Goal: Task Accomplishment & Management: Manage account settings

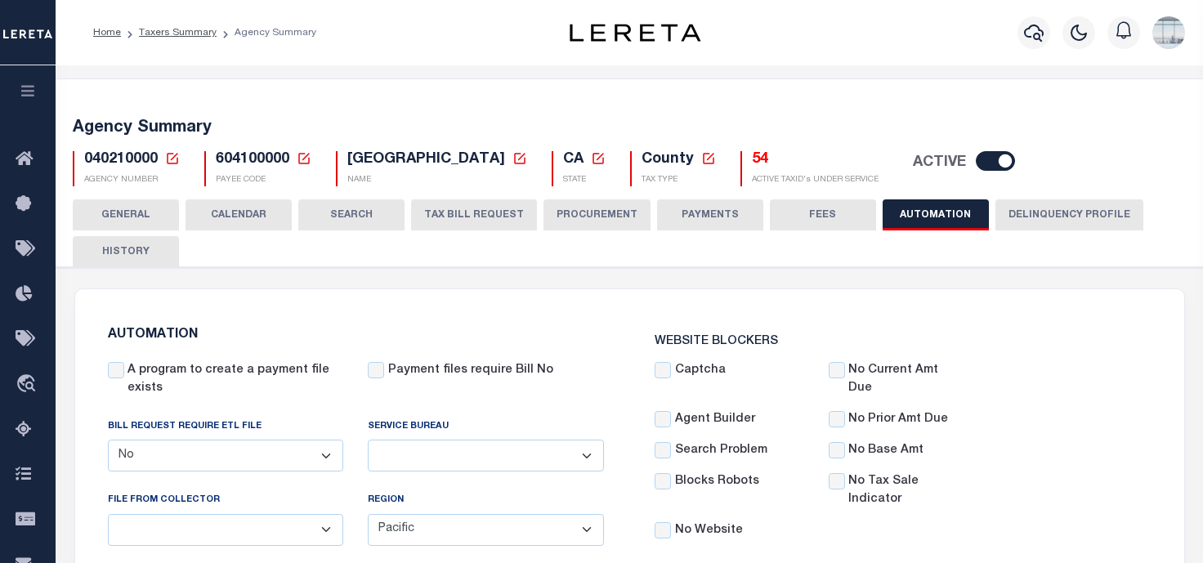
select select "false"
select select "PAC"
select select "10"
select select "1"
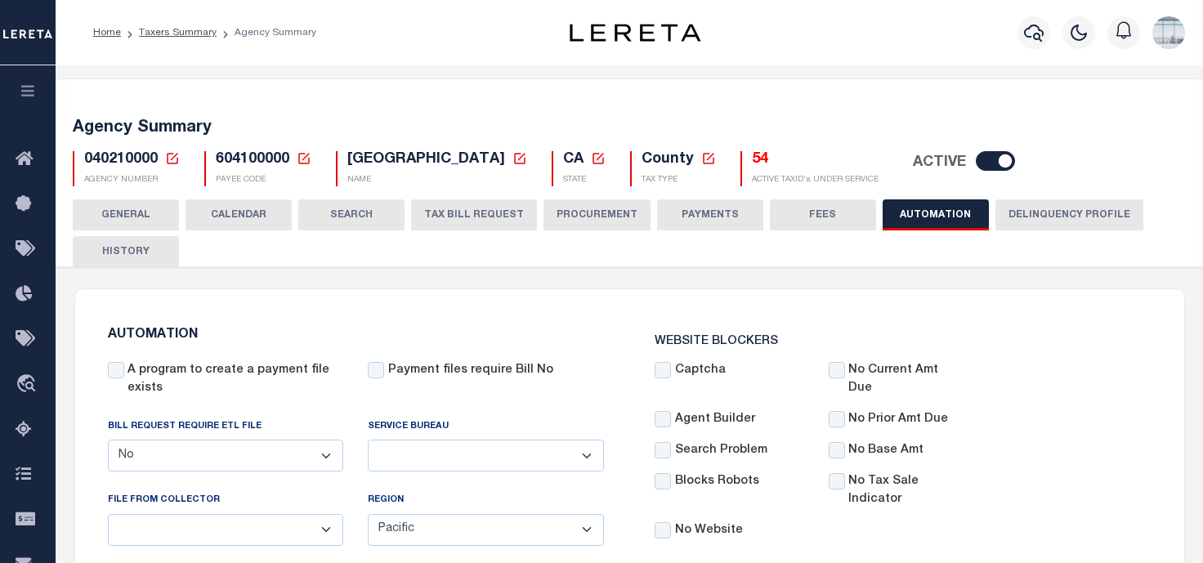
click at [32, 92] on icon "button" at bounding box center [28, 90] width 19 height 15
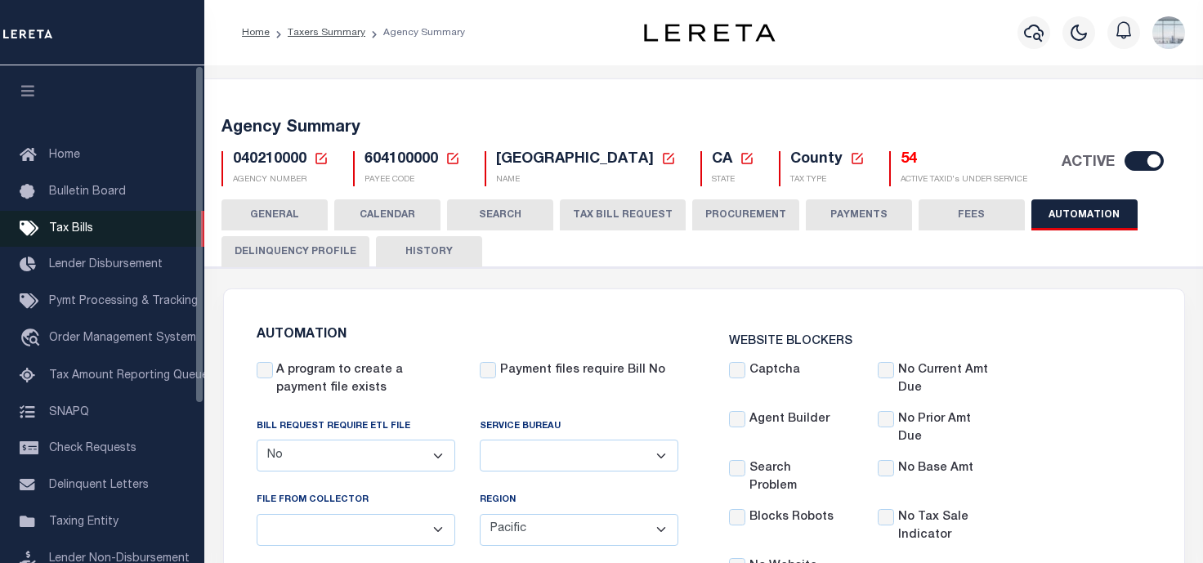
click at [75, 226] on span "Tax Bills" at bounding box center [71, 228] width 44 height 11
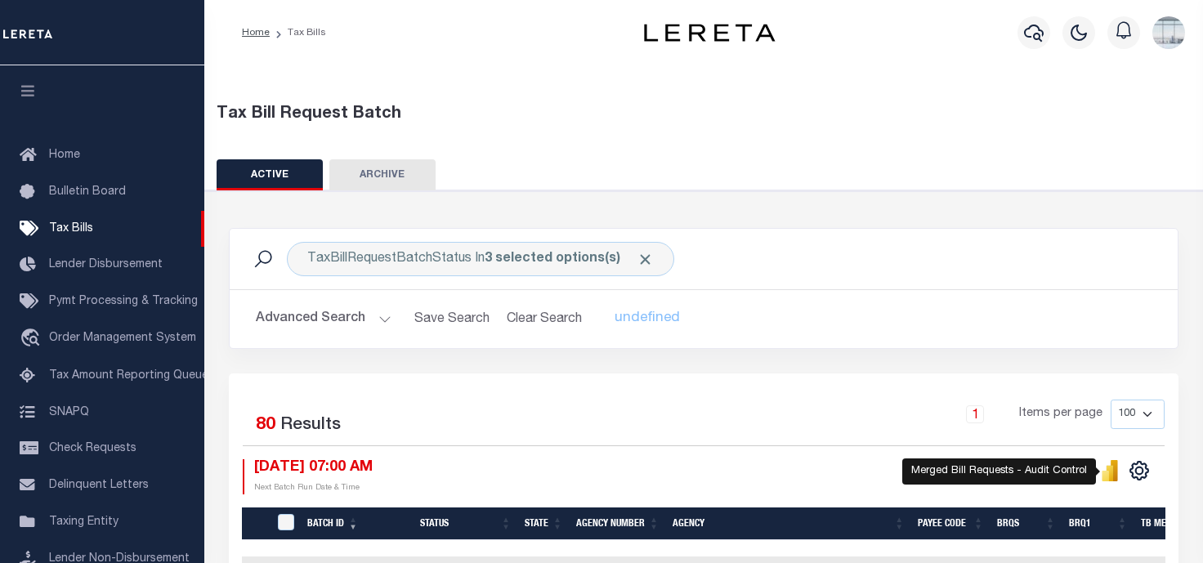
click at [1108, 471] on icon "" at bounding box center [1110, 473] width 7 height 16
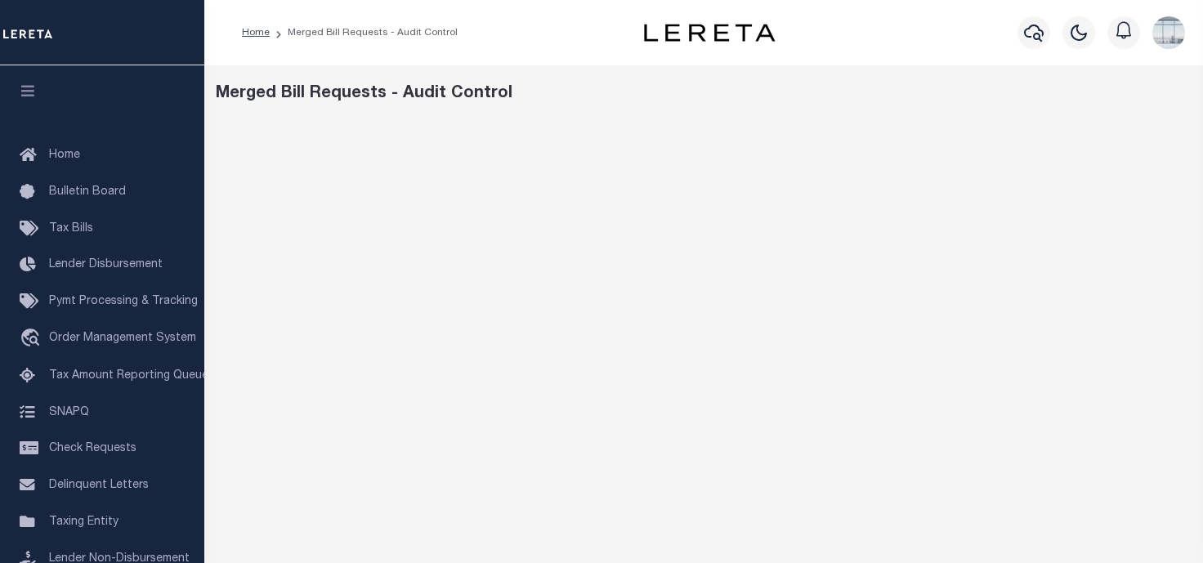
click at [731, 91] on div "Merged Bill Requests - Audit Control" at bounding box center [704, 94] width 977 height 25
click at [69, 525] on span "Taxing Entity" at bounding box center [83, 521] width 69 height 11
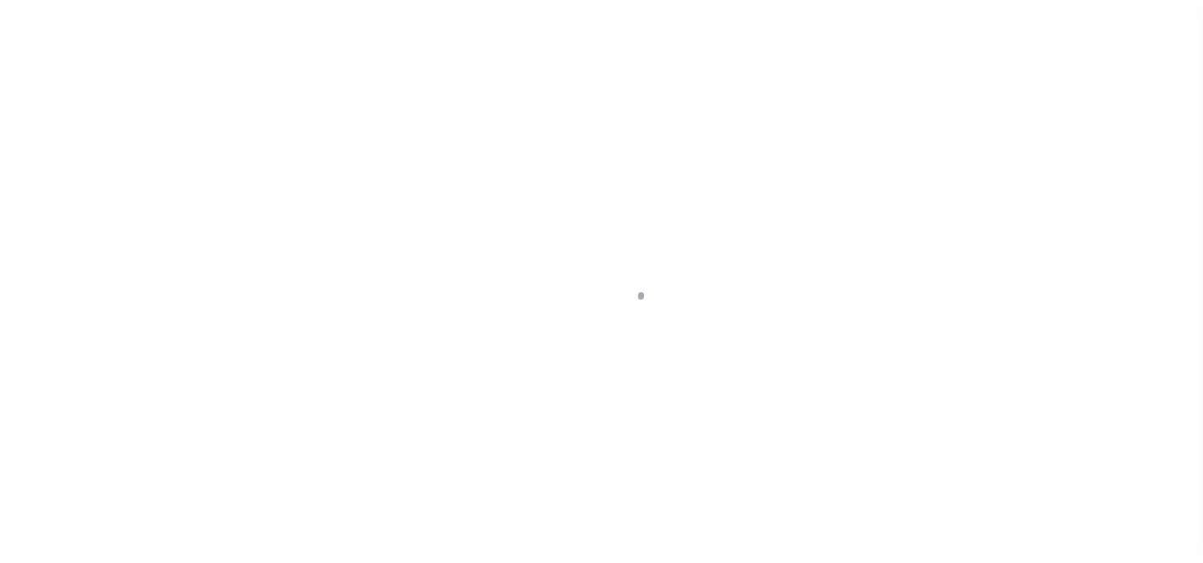
scroll to position [233, 0]
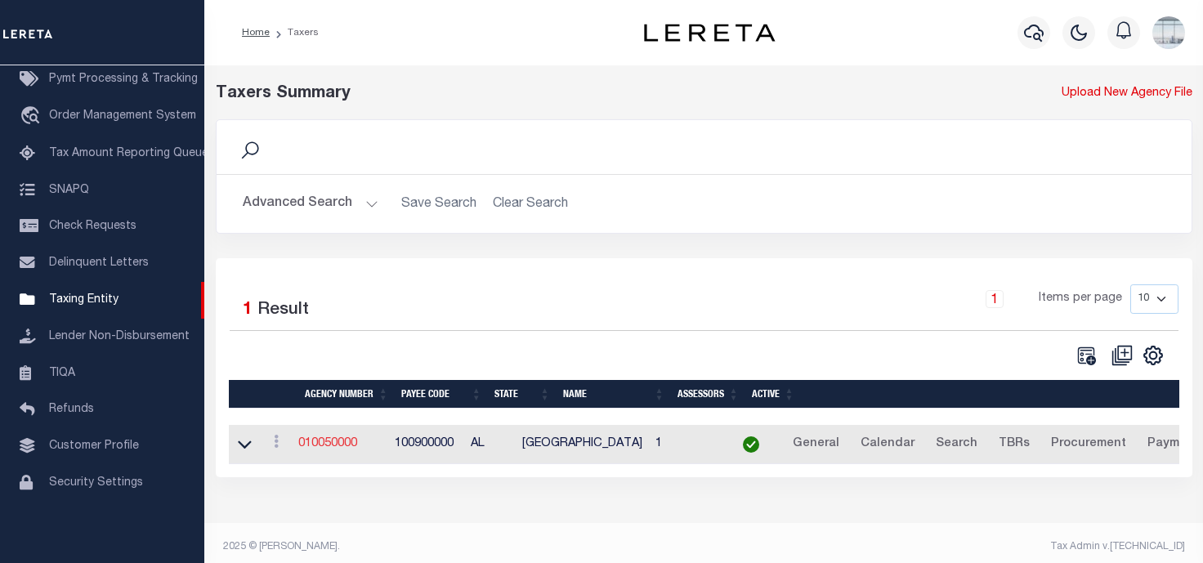
click at [328, 445] on link "010050000" at bounding box center [327, 443] width 59 height 11
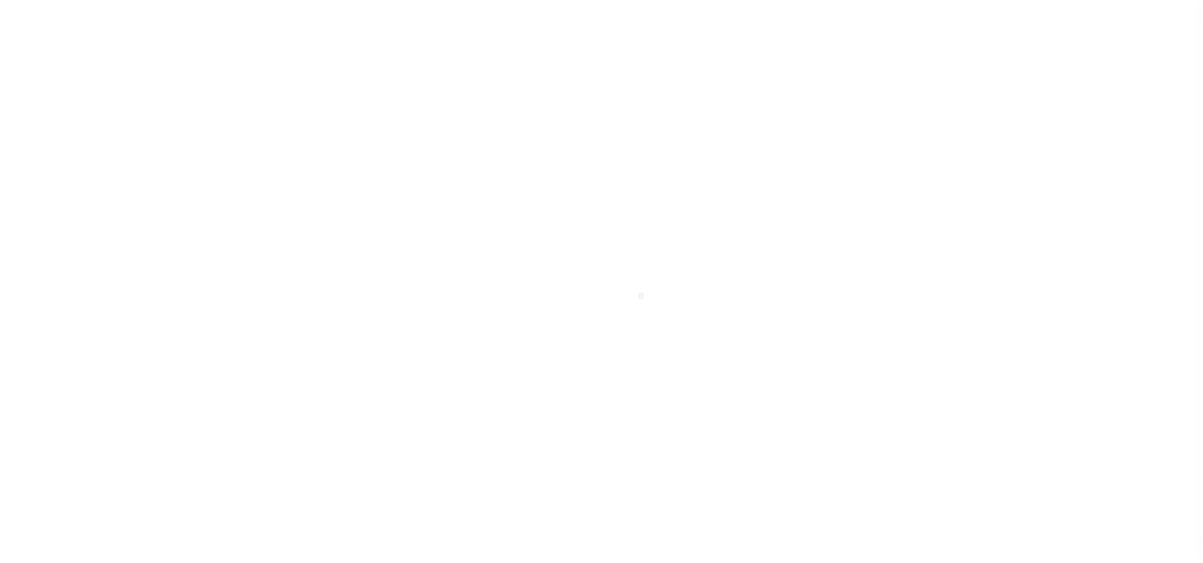
select select
checkbox input "false"
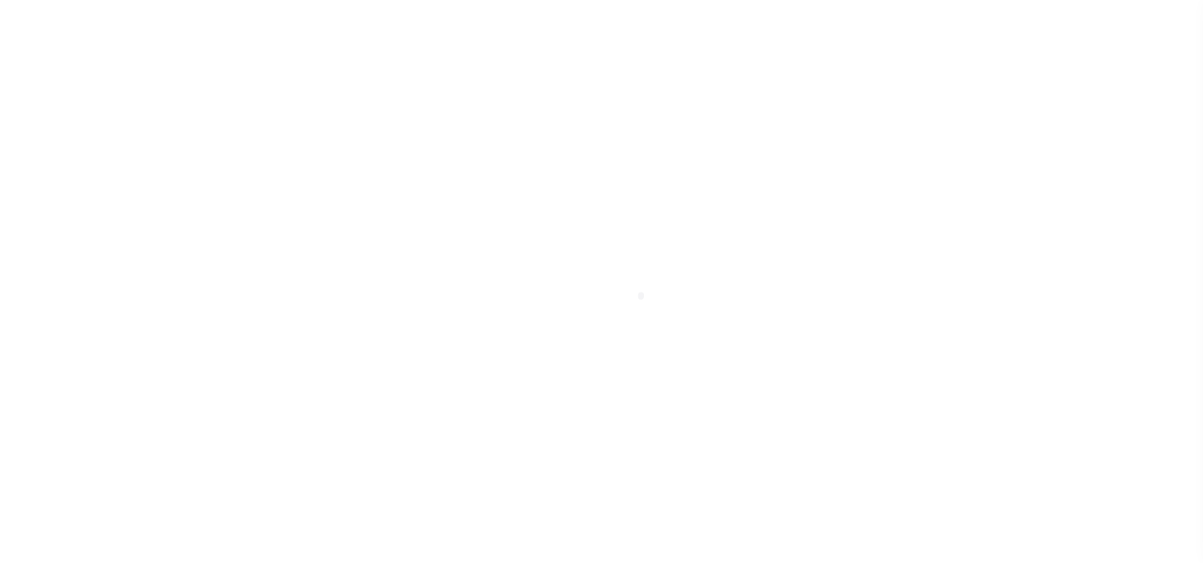
checkbox input "false"
type input "100900000"
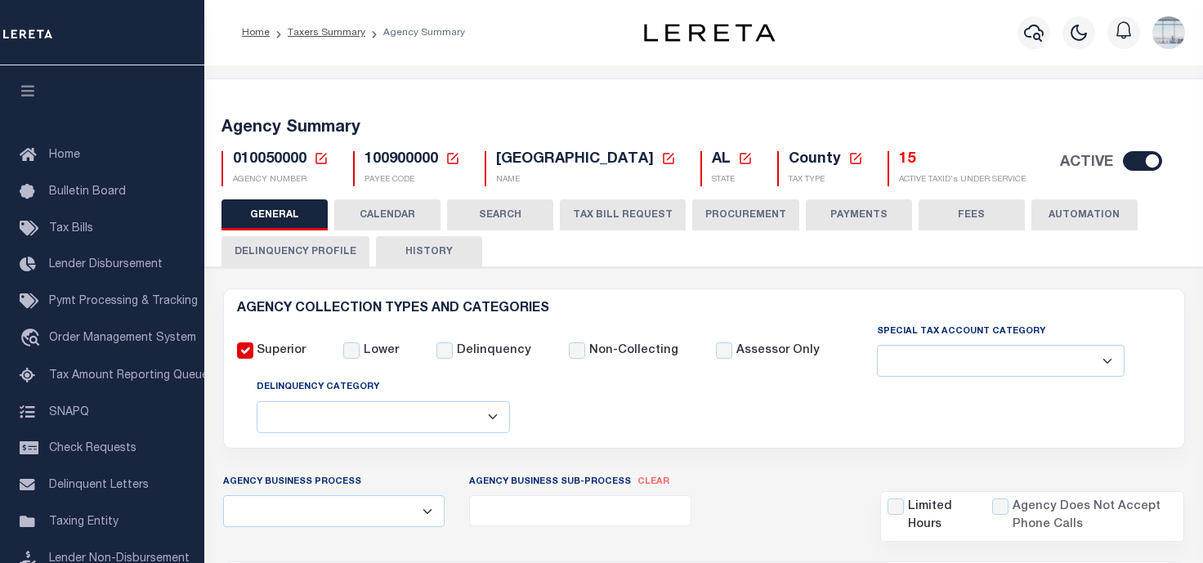
click at [320, 160] on icon at bounding box center [321, 158] width 15 height 15
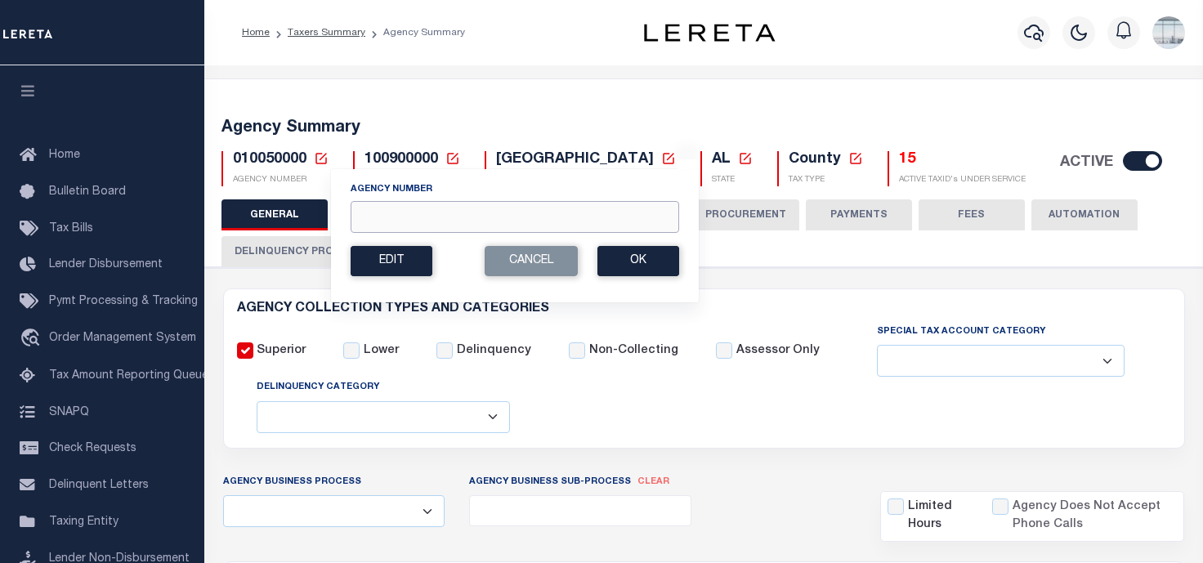
click at [390, 219] on input "Agency Number" at bounding box center [515, 217] width 329 height 32
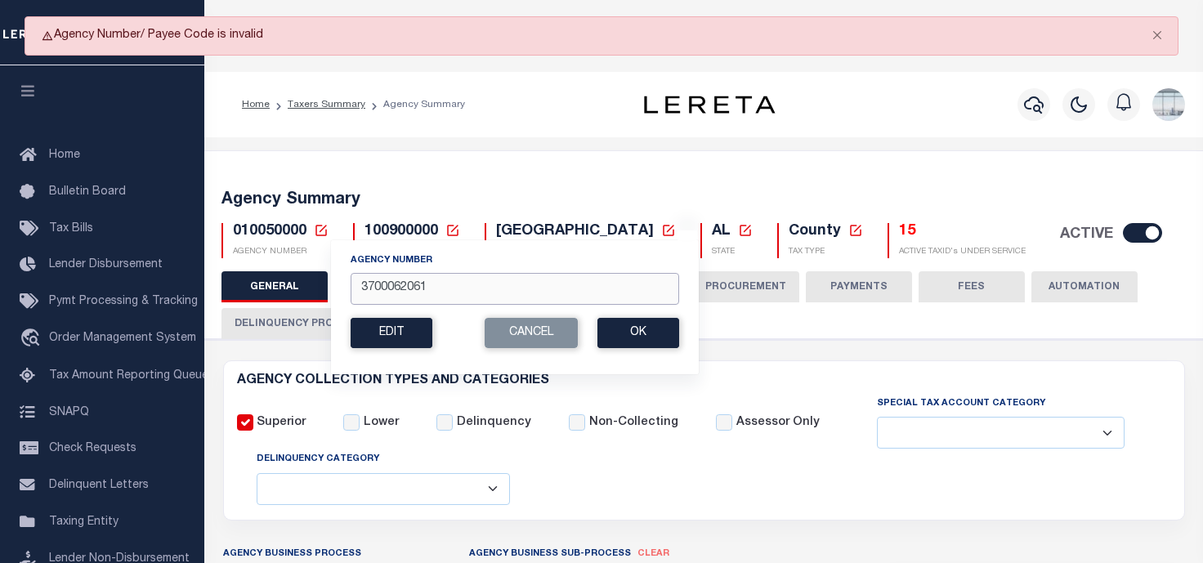
drag, startPoint x: 458, startPoint y: 287, endPoint x: 345, endPoint y: 283, distance: 112.9
click at [345, 283] on div "Agency Number 3700062061 Edit Cancel Ok New Agency Number Cancel Ok" at bounding box center [514, 306] width 369 height 135
type input "370620617"
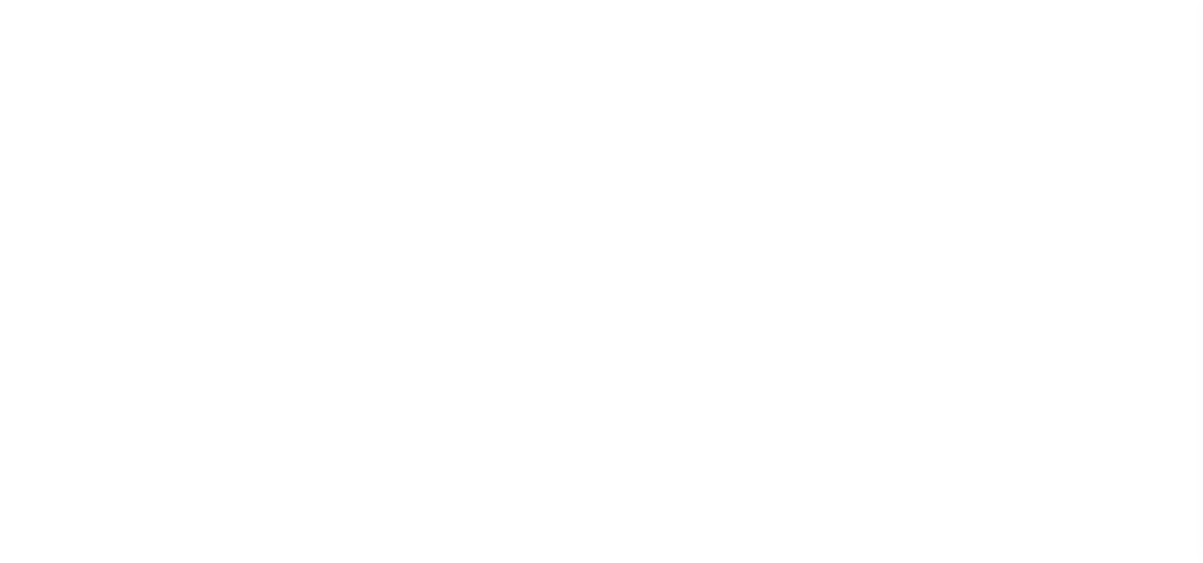
select select
checkbox input "false"
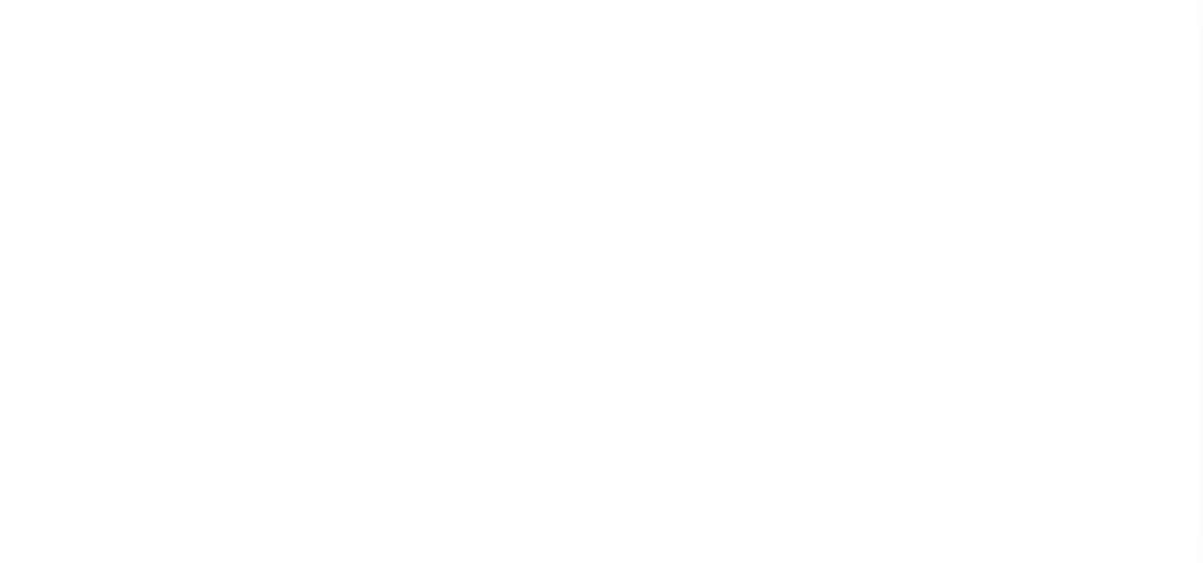
checkbox input "false"
type input "4212316012"
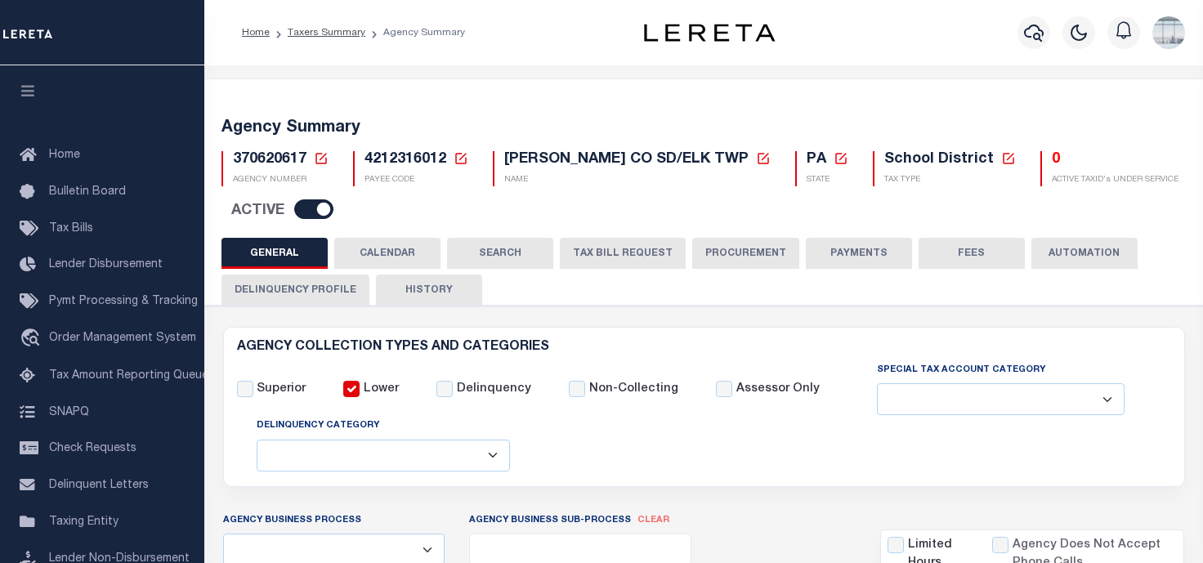
click at [622, 255] on button "TAX BILL REQUEST" at bounding box center [623, 253] width 126 height 31
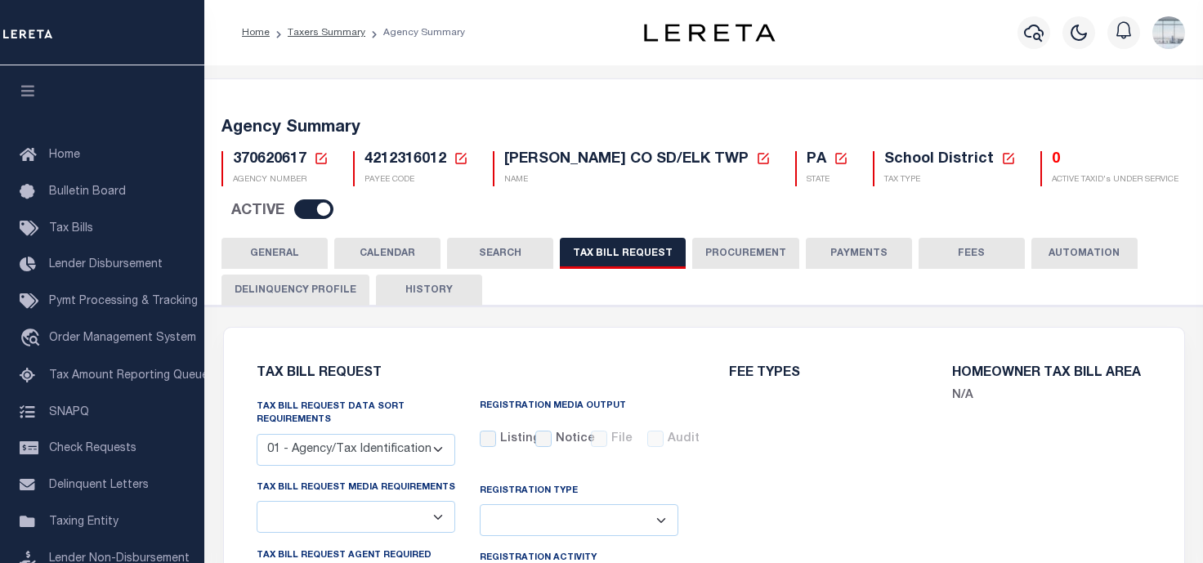
select select "29"
select select "22"
select select "false"
select select "1"
select select
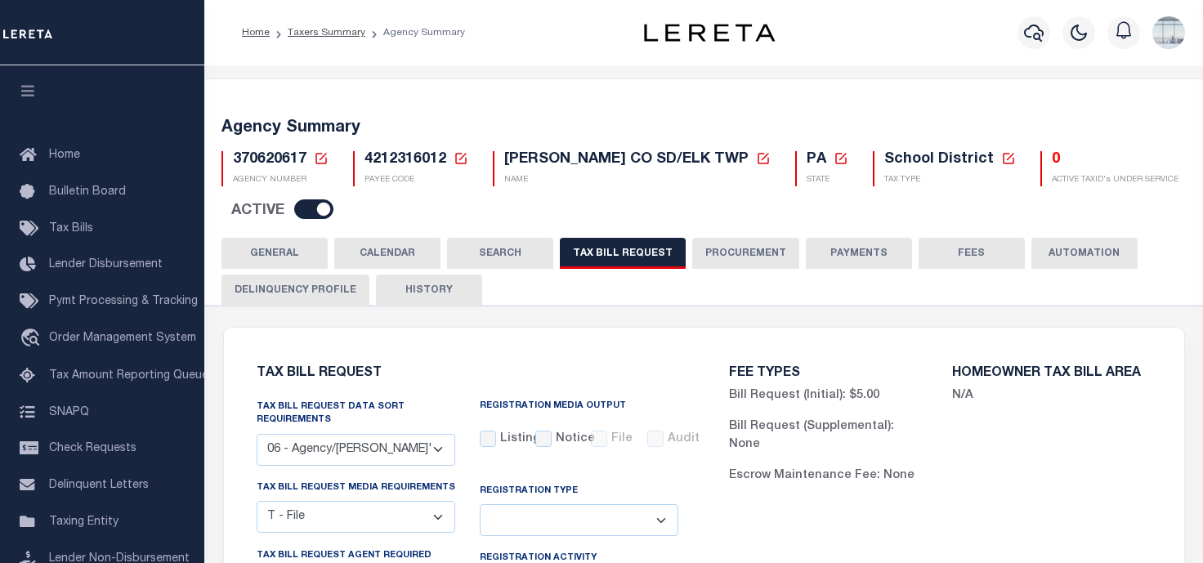
click at [396, 246] on button "CALENDAR" at bounding box center [387, 253] width 106 height 31
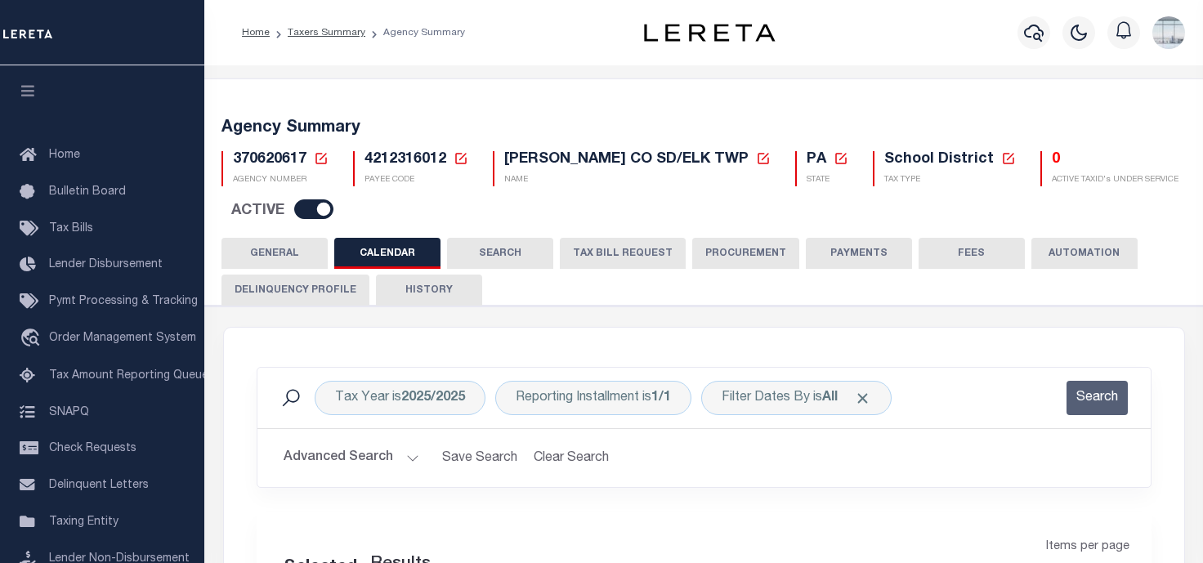
checkbox input "false"
type input "1"
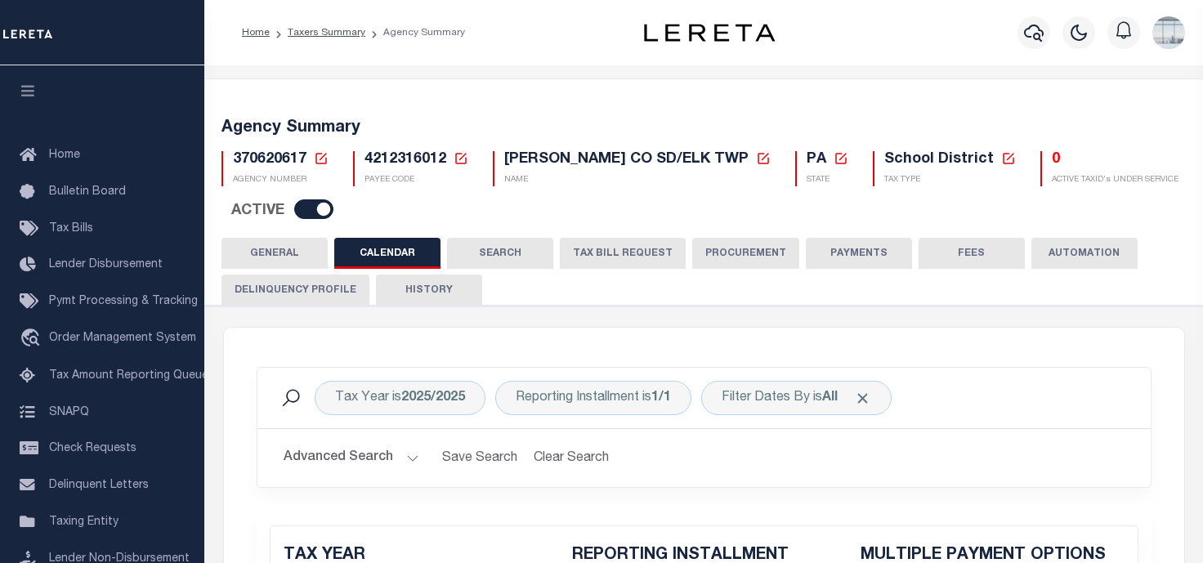
click at [318, 153] on icon at bounding box center [321, 158] width 15 height 15
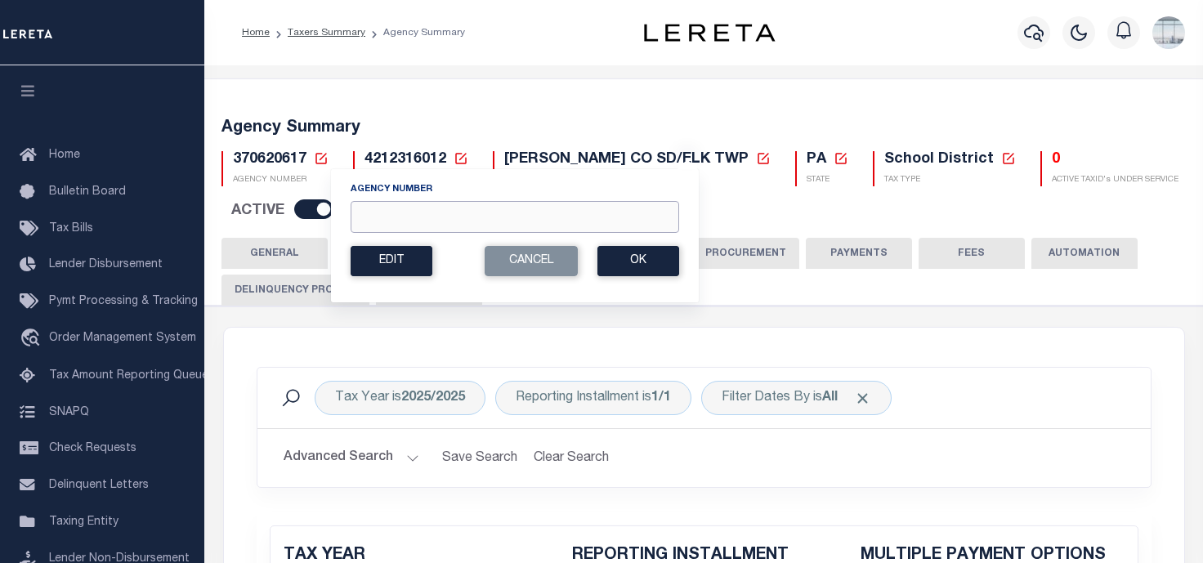
click at [423, 220] on input "Agency Number" at bounding box center [515, 217] width 329 height 32
type input "370620618"
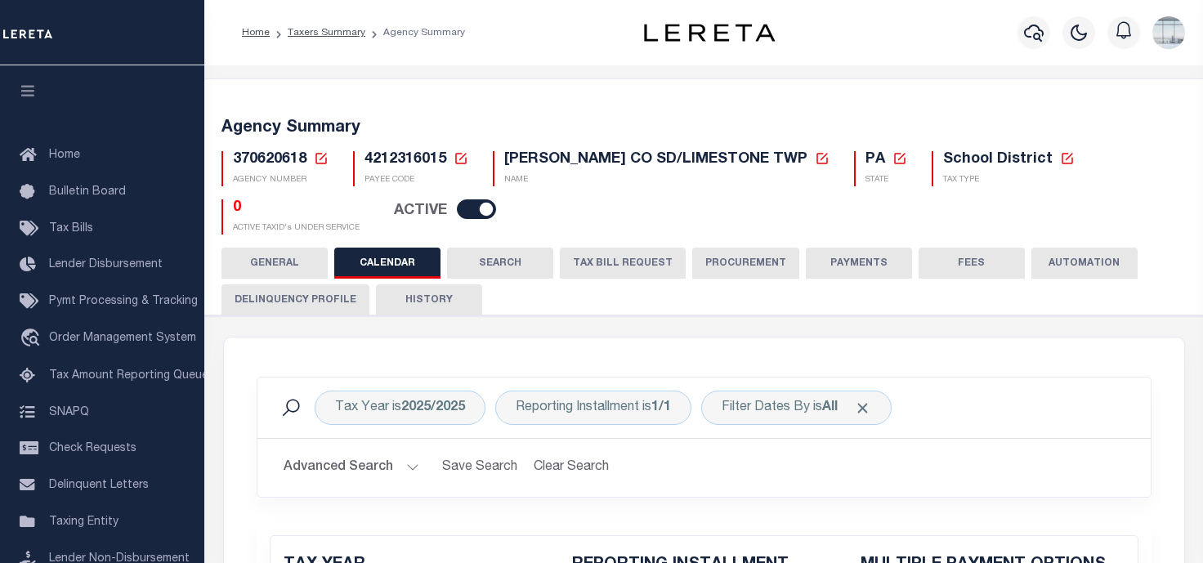
checkbox input "false"
type input "1"
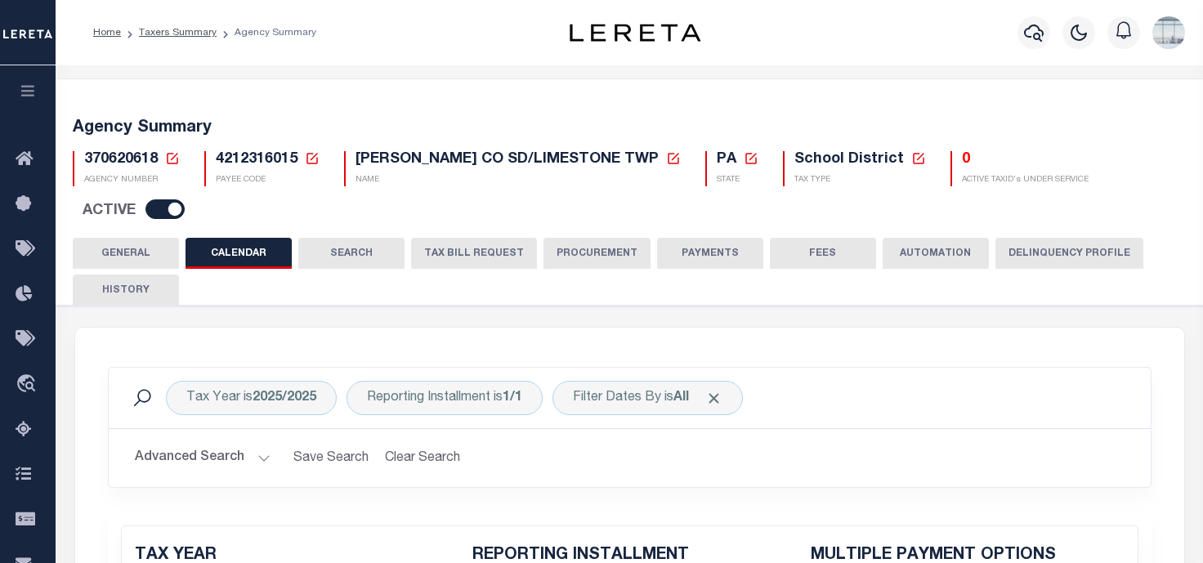
click at [170, 157] on icon at bounding box center [172, 158] width 15 height 15
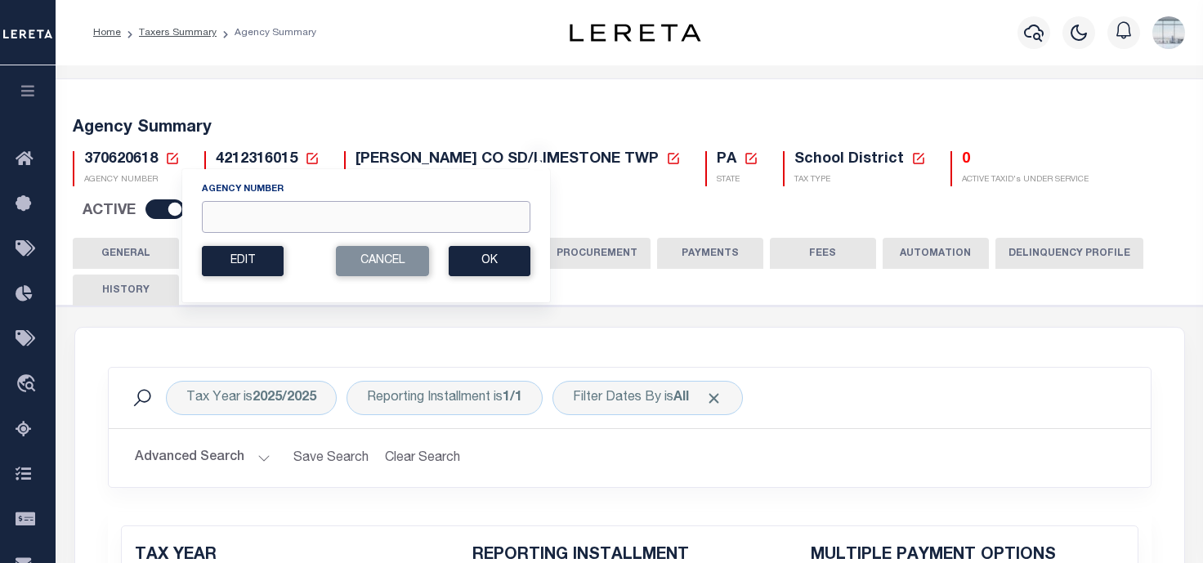
click at [288, 213] on input "Agency Number" at bounding box center [366, 217] width 329 height 32
type input "370020602"
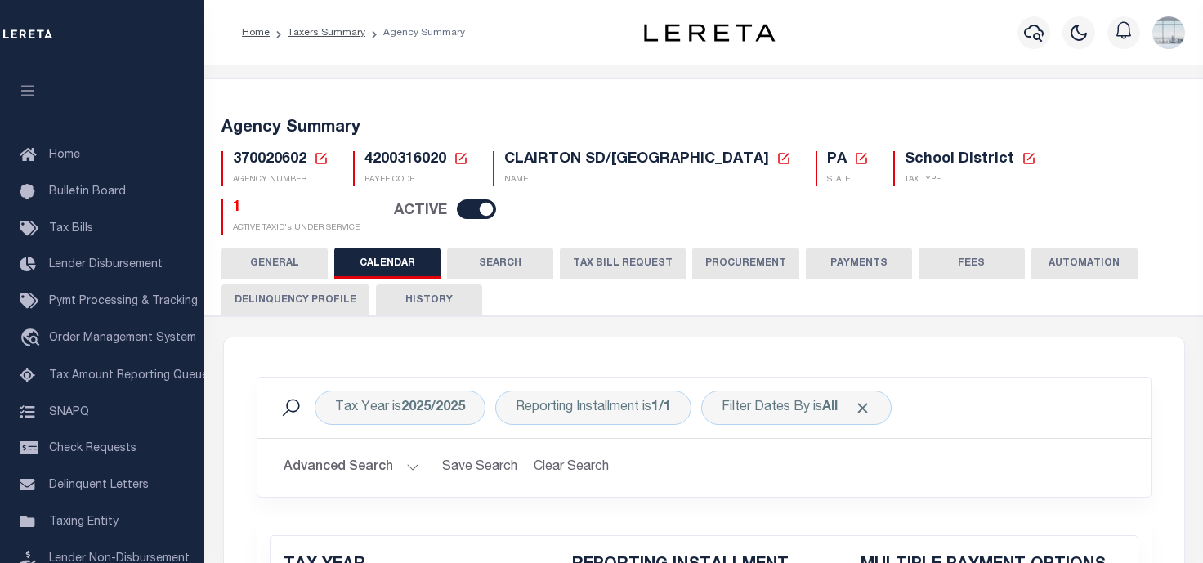
click at [323, 158] on icon at bounding box center [321, 158] width 15 height 15
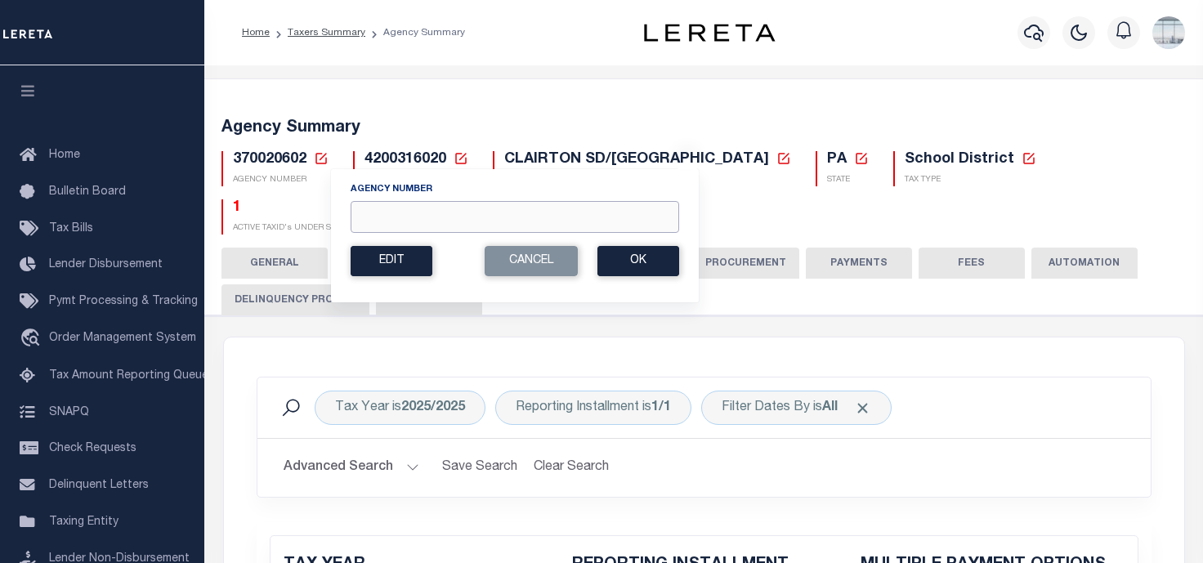
click at [420, 214] on input "Agency Number" at bounding box center [515, 217] width 329 height 32
type input "370020604"
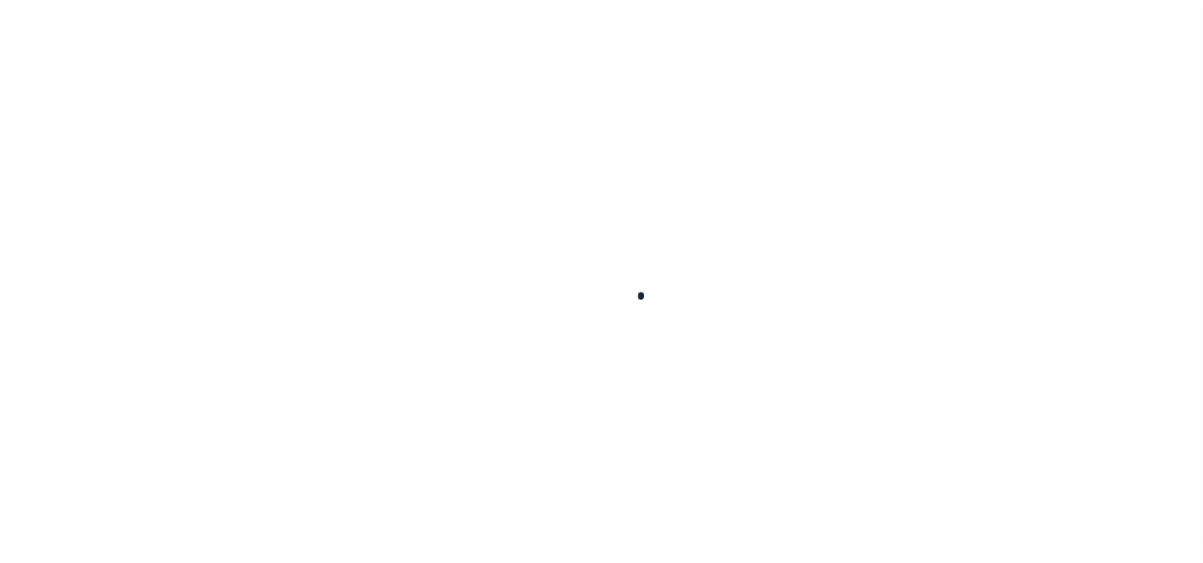
select select
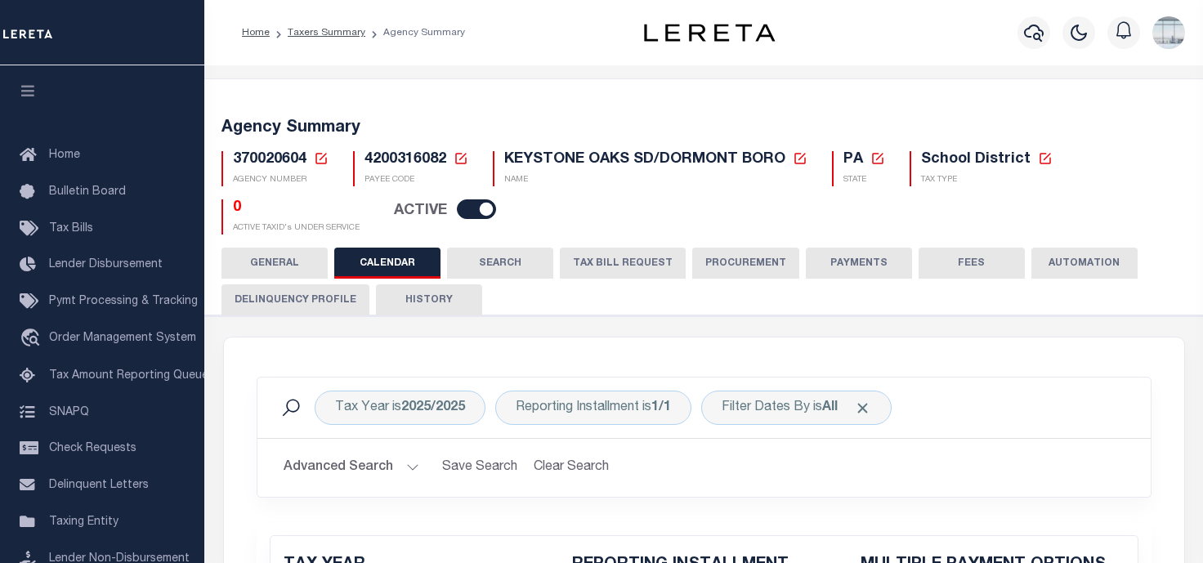
checkbox input "false"
type input "1"
click at [321, 162] on icon at bounding box center [321, 158] width 15 height 15
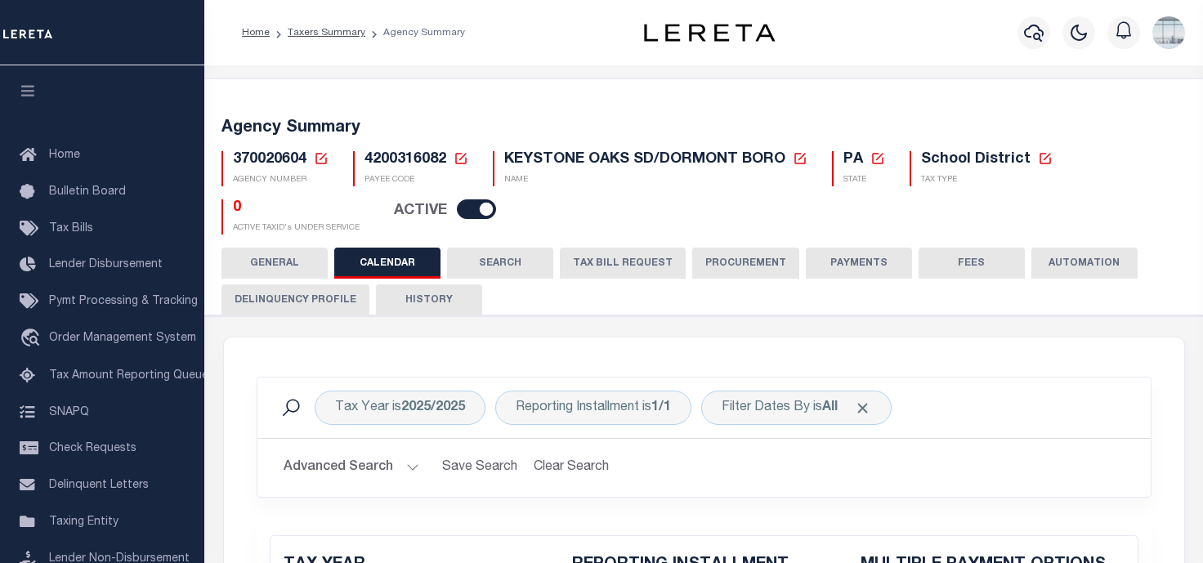
click at [321, 161] on icon at bounding box center [321, 158] width 15 height 15
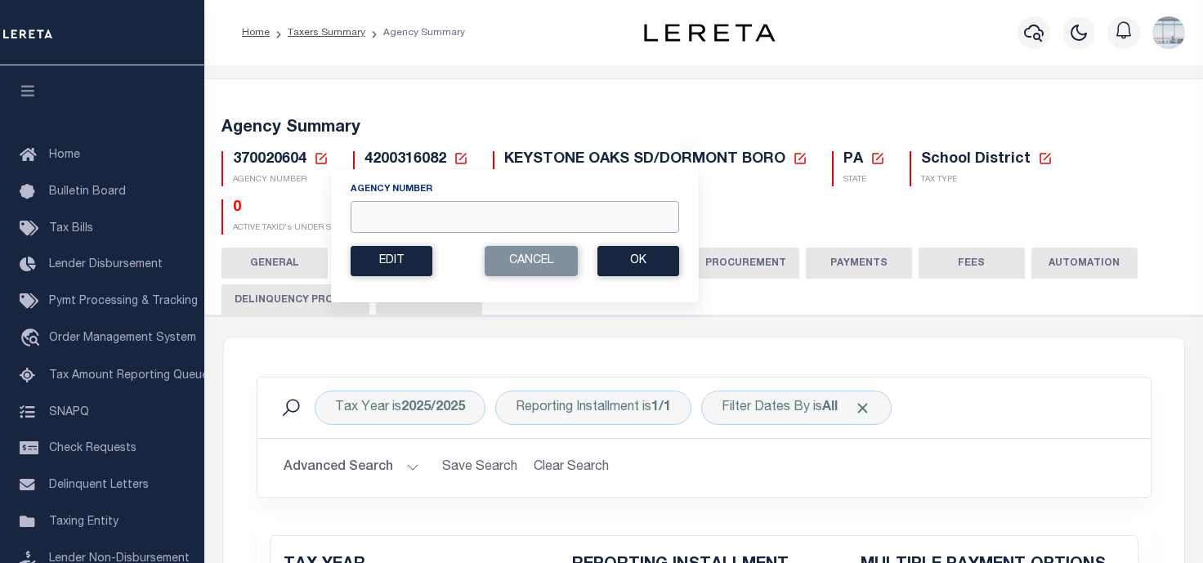
click at [388, 224] on input "Agency Number" at bounding box center [515, 217] width 329 height 32
type input "370020602"
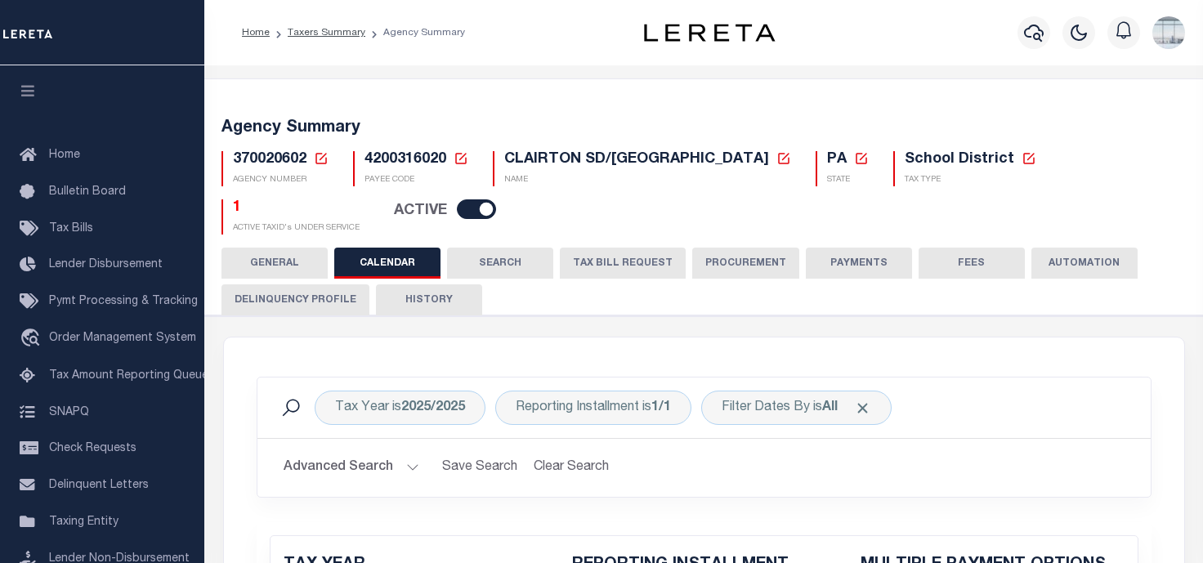
checkbox input "false"
type input "1"
click at [360, 199] on h5 "1" at bounding box center [296, 208] width 127 height 18
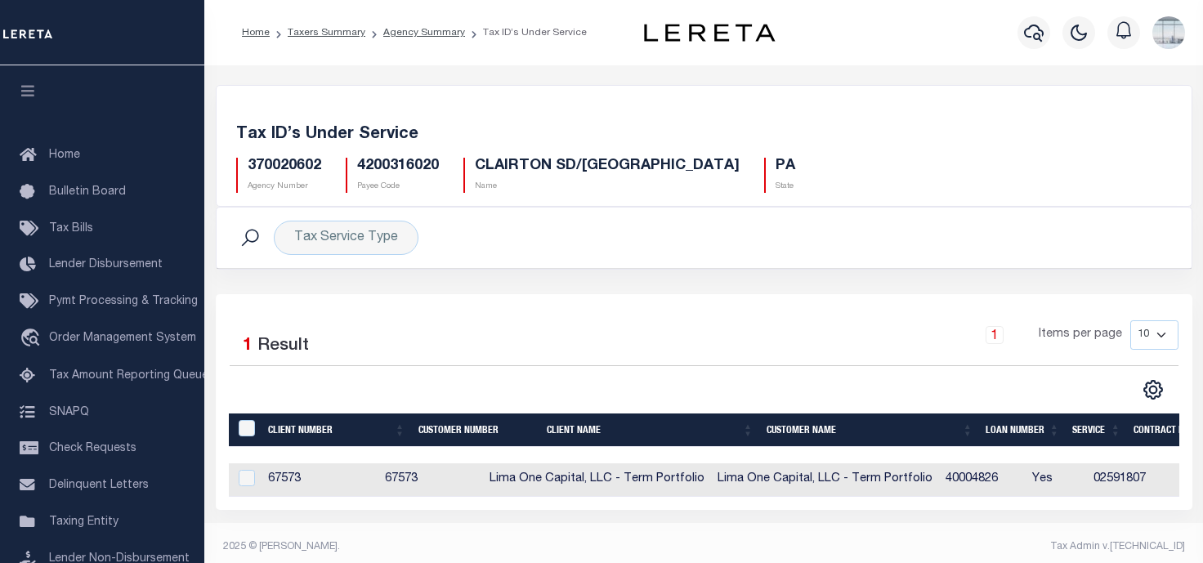
scroll to position [9, 0]
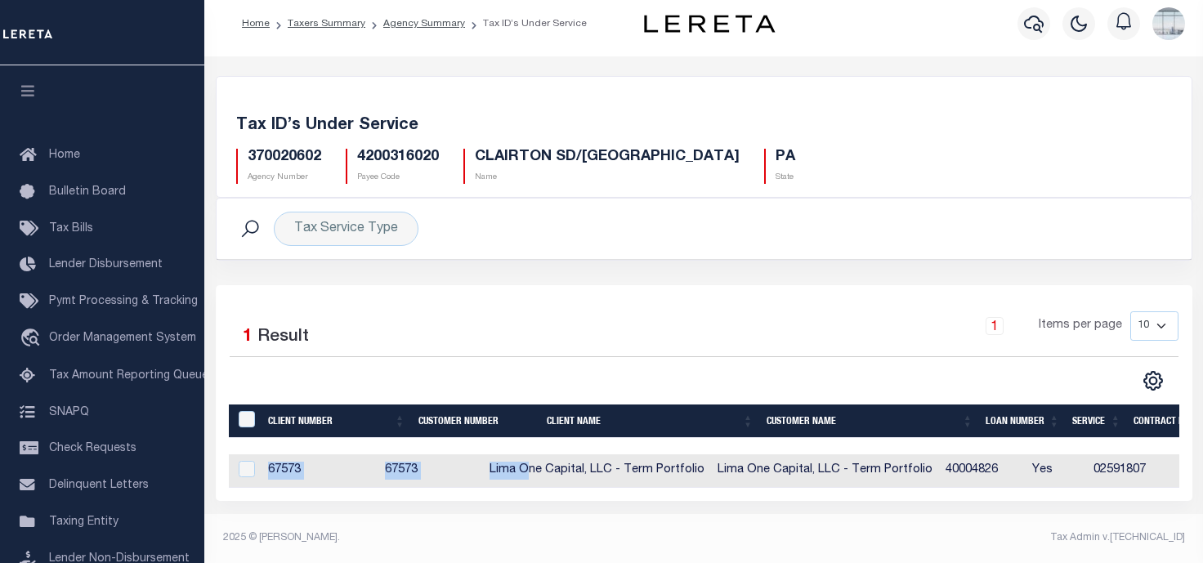
drag, startPoint x: 582, startPoint y: 489, endPoint x: 838, endPoint y: 496, distance: 255.9
click at [838, 488] on div "Client Number Customer Number Client Name Customer Name Loan Number Service Con…" at bounding box center [704, 471] width 950 height 34
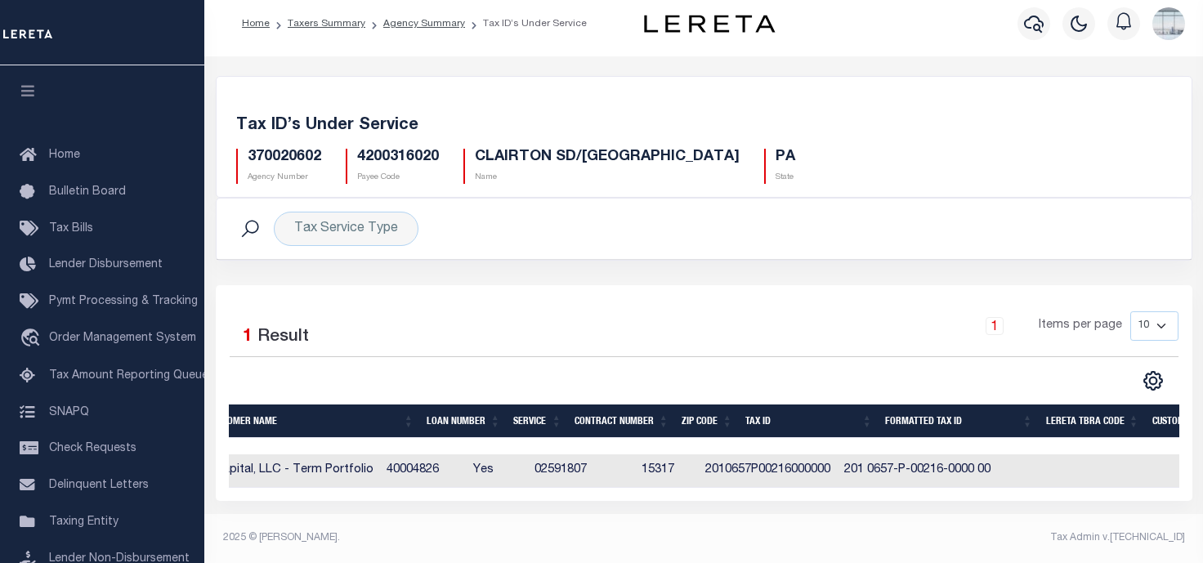
scroll to position [0, 593]
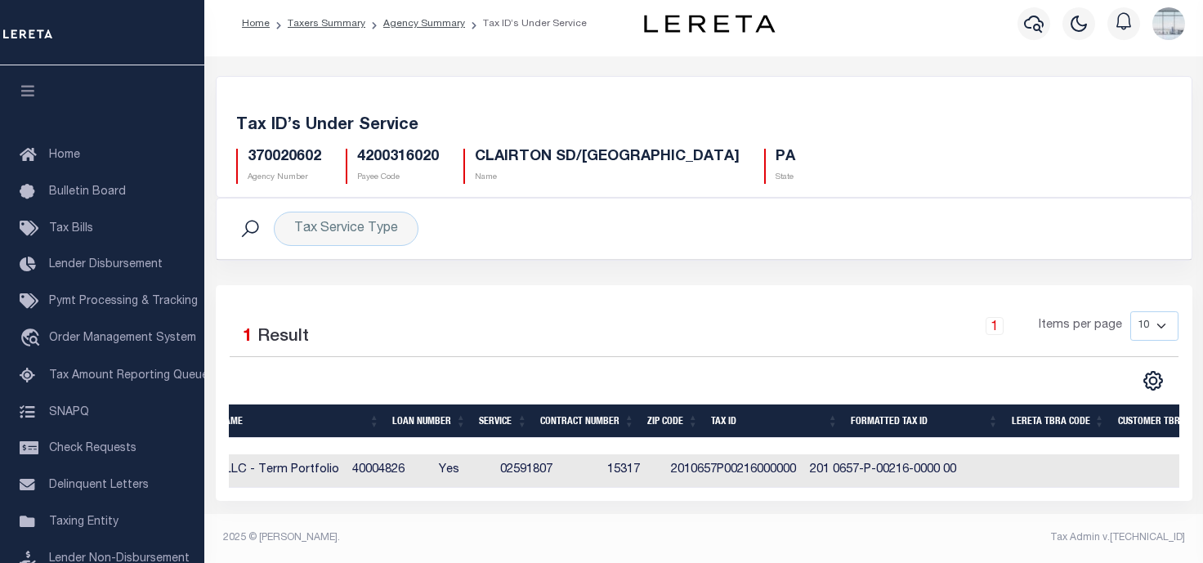
click at [794, 470] on td "2010657P00216000000" at bounding box center [733, 471] width 139 height 34
checkbox input "true"
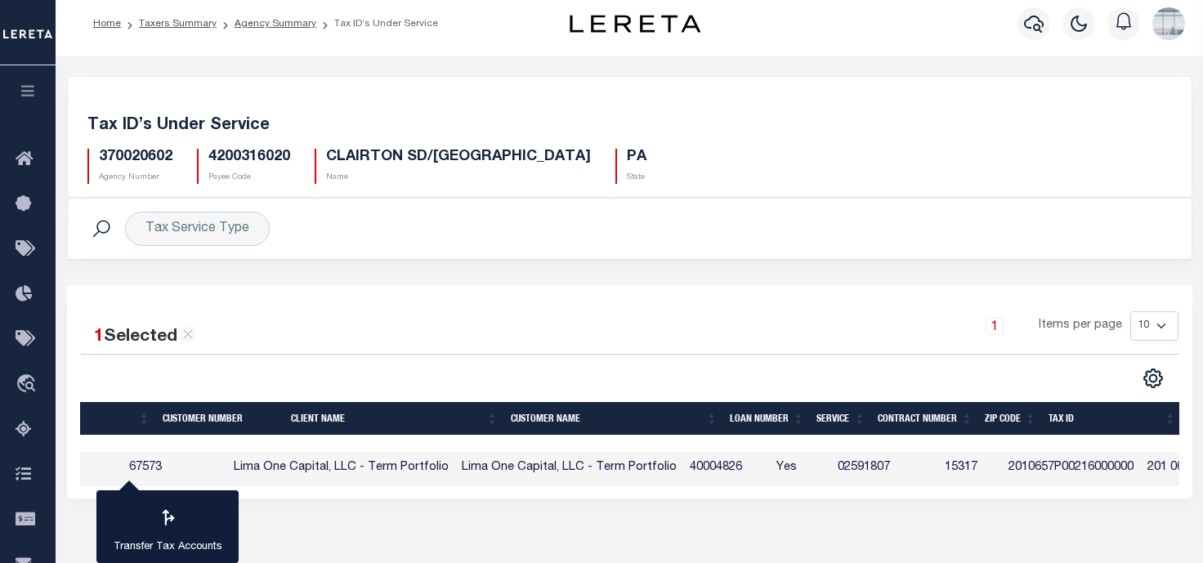
scroll to position [0, 0]
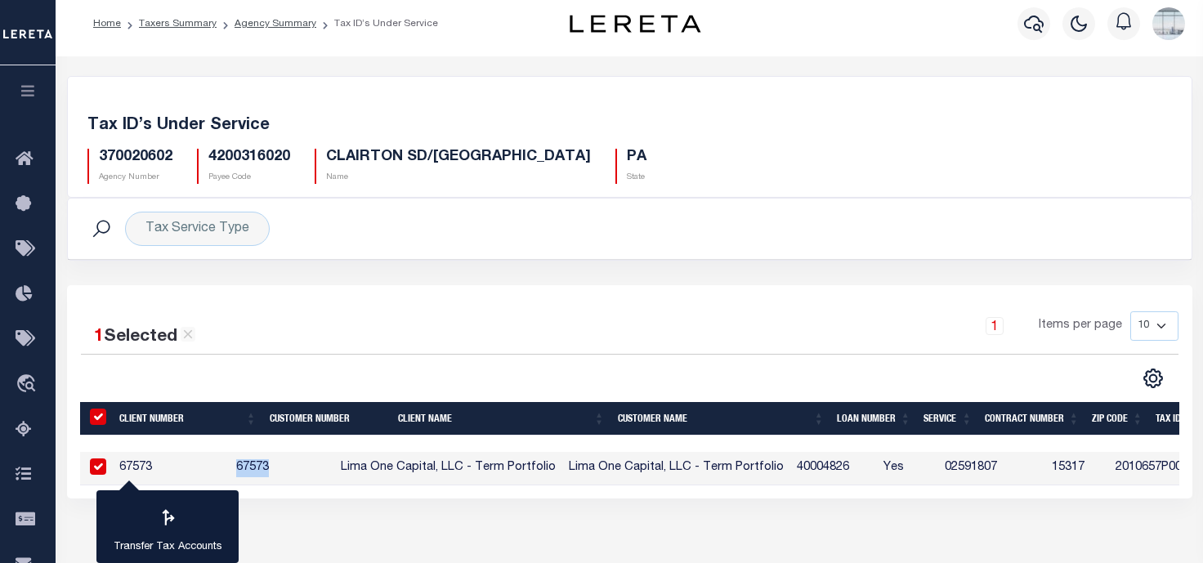
drag, startPoint x: 303, startPoint y: 469, endPoint x: 324, endPoint y: 458, distance: 24.1
click at [261, 465] on tr "67573 67573 Lima One Capital, LLC - Term Portfolio Lima One Capital, LLC - Term…" at bounding box center [1083, 469] width 2006 height 34
click at [324, 458] on td "67573" at bounding box center [282, 469] width 105 height 34
checkbox input "false"
